Goal: Transaction & Acquisition: Purchase product/service

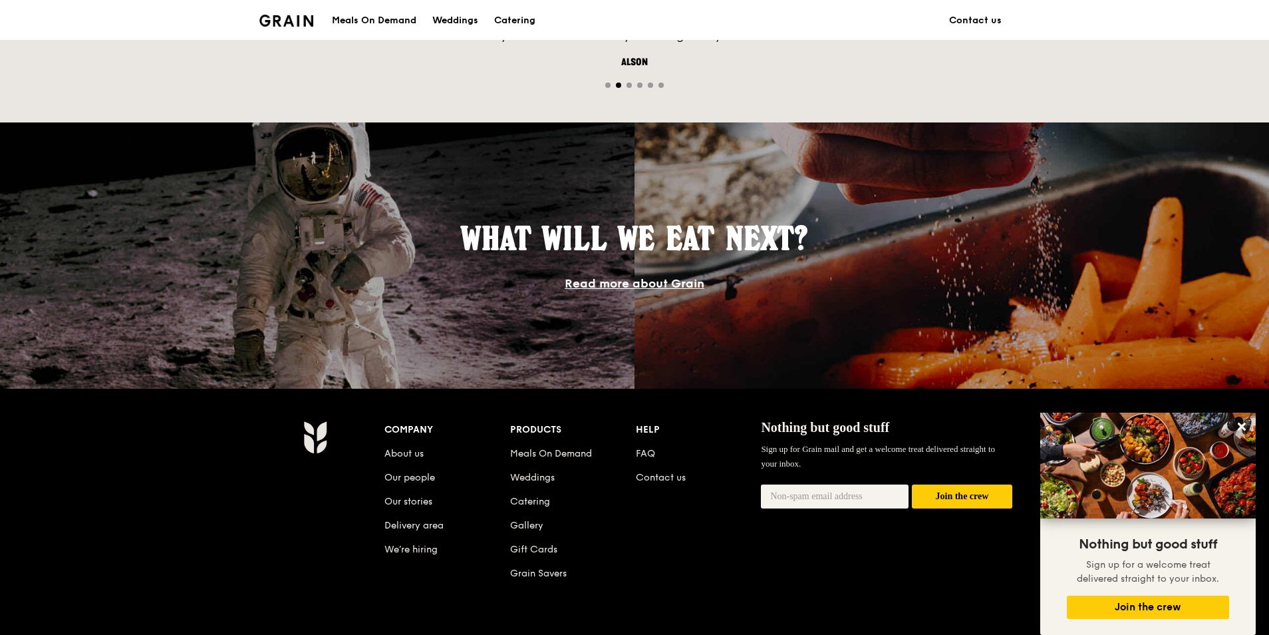
scroll to position [985, 0]
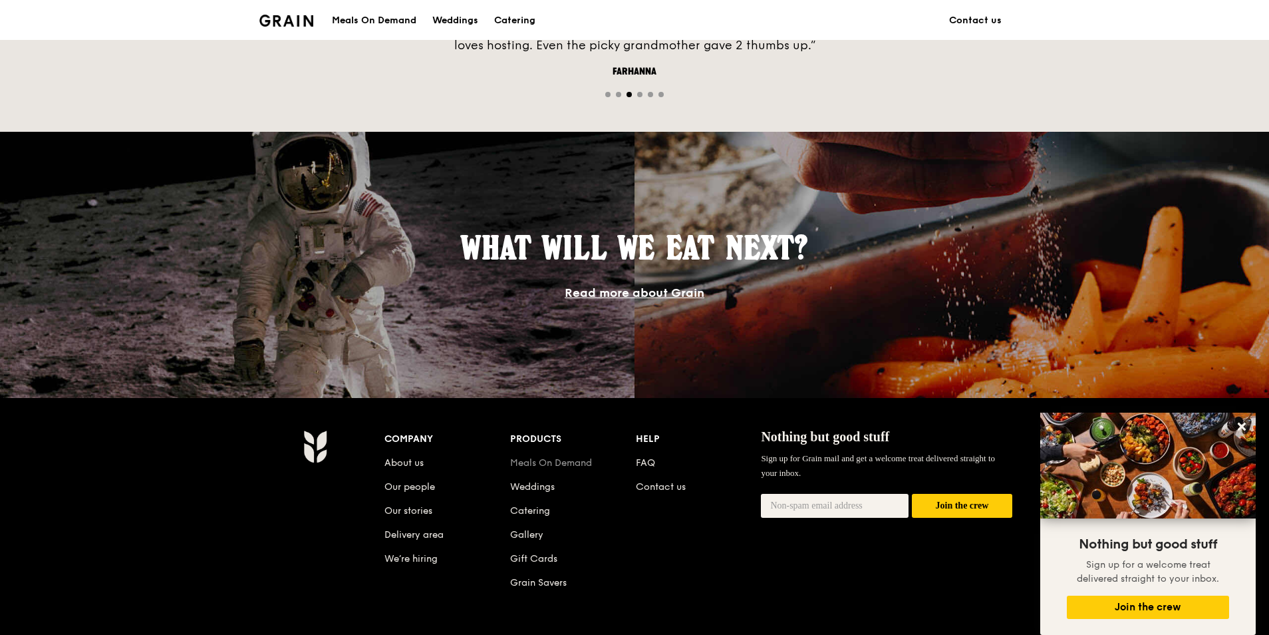
click at [525, 464] on link "Meals On Demand" at bounding box center [551, 462] width 82 height 11
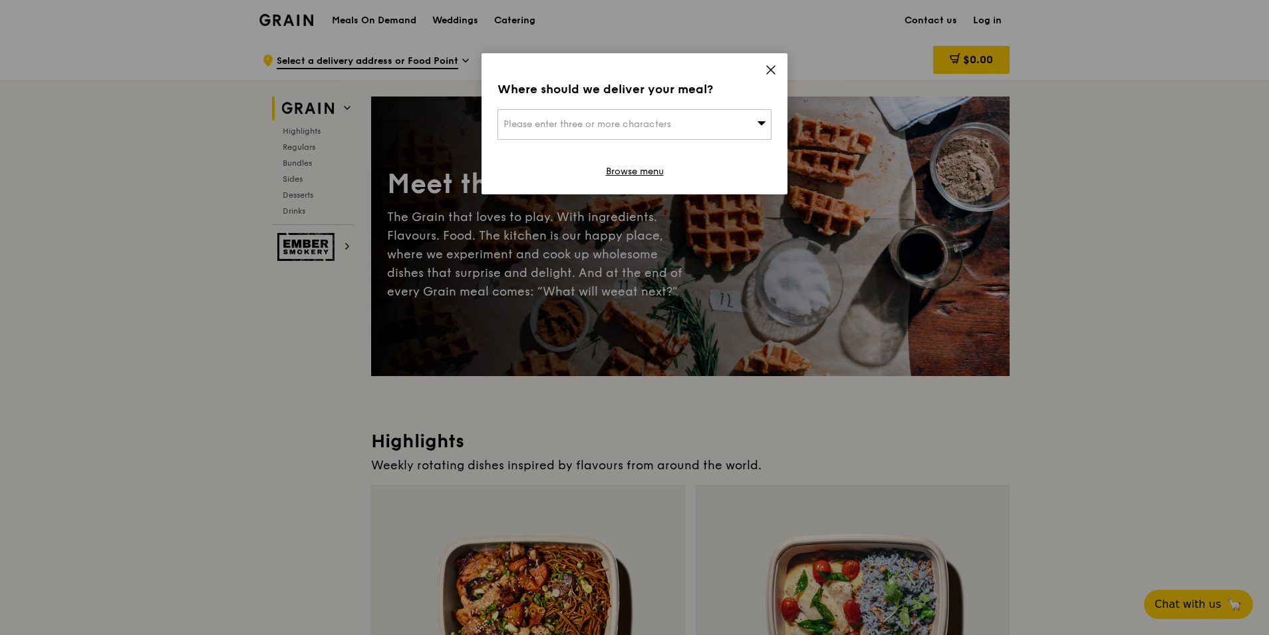
click at [772, 66] on icon at bounding box center [771, 70] width 12 height 12
